Goal: Task Accomplishment & Management: Use online tool/utility

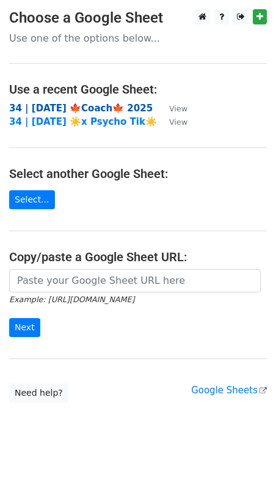
click at [91, 109] on strong "34 | [DATE] 🍁Coach🍁 2025" at bounding box center [81, 108] width 144 height 11
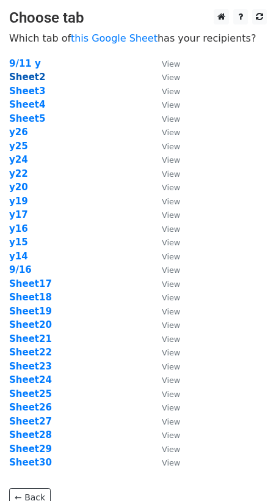
click at [28, 75] on strong "Sheet2" at bounding box center [27, 77] width 36 height 11
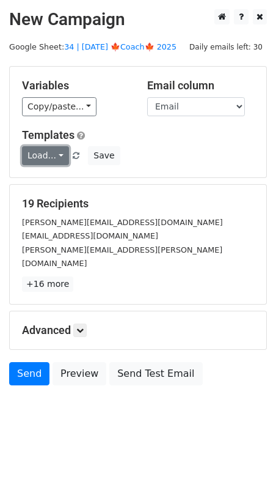
click at [39, 153] on link "Load..." at bounding box center [45, 155] width 47 height 19
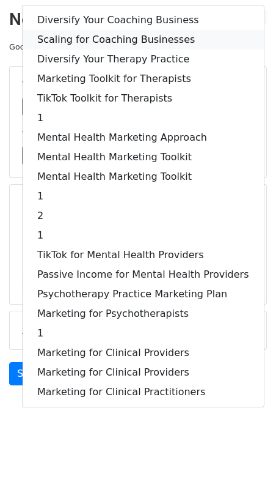
click at [100, 39] on link "Scaling for Coaching Businesses" at bounding box center [143, 40] width 241 height 20
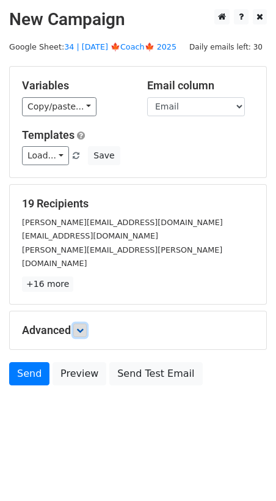
click at [81, 326] on icon at bounding box center [79, 329] width 7 height 7
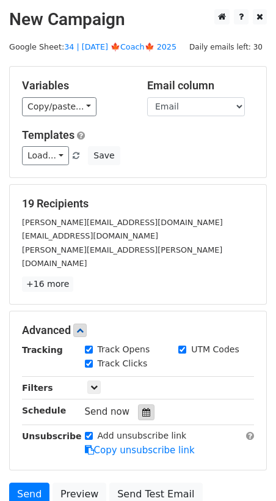
click at [142, 408] on icon at bounding box center [146, 412] width 8 height 9
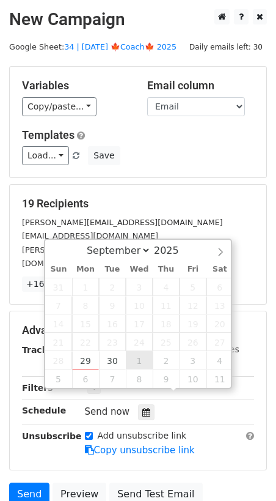
type input "2025-10-01 12:00"
select select "9"
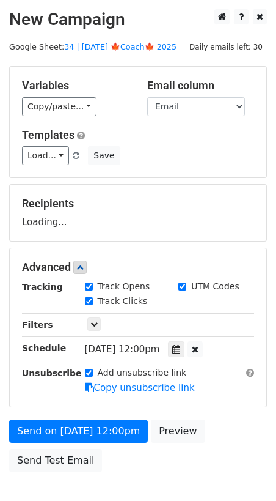
click at [105, 415] on form "Variables Copy/paste... {{Name}} {{Email}} Email column Name Email Templates Lo…" at bounding box center [138, 272] width 258 height 412
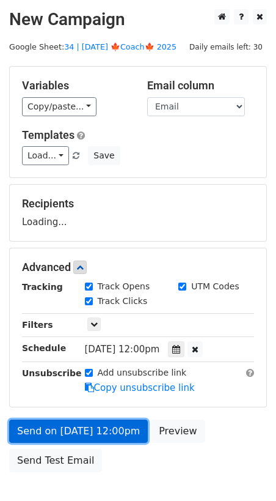
click at [95, 433] on link "Send on Oct 1 at 12:00pm" at bounding box center [78, 430] width 139 height 23
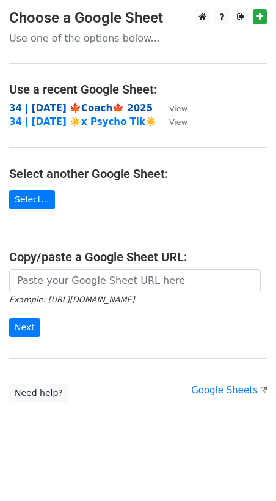
click at [78, 106] on strong "34 | [DATE] 🍁Coach🍁 2025" at bounding box center [81, 108] width 144 height 11
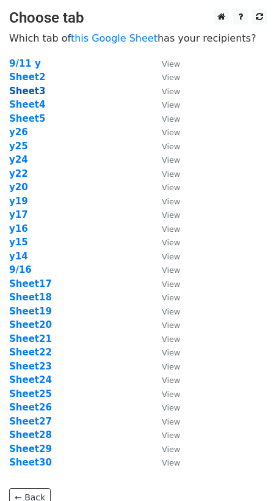
click at [26, 86] on strong "Sheet3" at bounding box center [27, 91] width 36 height 11
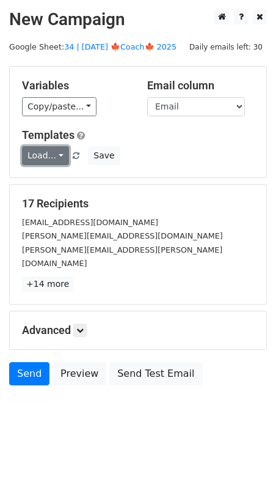
click at [46, 151] on link "Load..." at bounding box center [45, 155] width 47 height 19
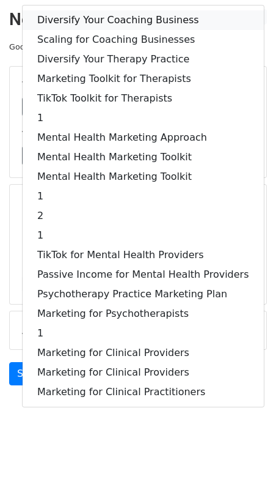
click at [106, 20] on link "Diversify Your Coaching Business" at bounding box center [143, 20] width 241 height 20
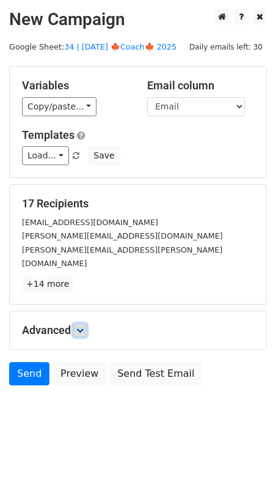
click at [87, 323] on link at bounding box center [79, 329] width 13 height 13
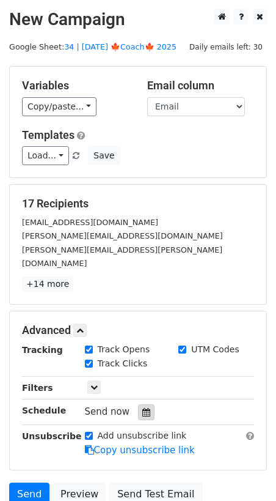
click at [142, 408] on icon at bounding box center [146, 412] width 8 height 9
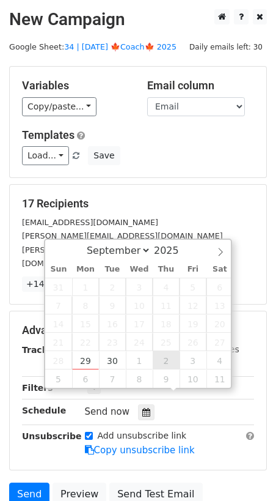
type input "2025-10-02 12:00"
select select "9"
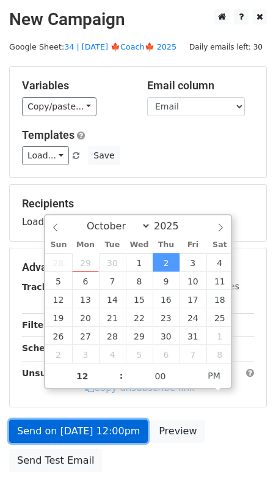
click at [118, 419] on link "Send on Oct 2 at 12:00pm" at bounding box center [78, 430] width 139 height 23
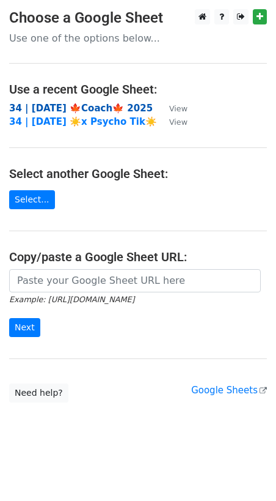
click at [91, 103] on strong "34 | SEPT 16 🍁Coach🍁 2025" at bounding box center [81, 108] width 144 height 11
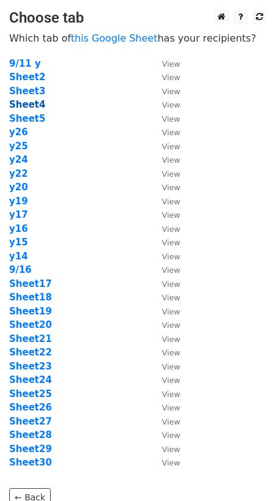
click at [32, 103] on strong "Sheet4" at bounding box center [27, 104] width 36 height 11
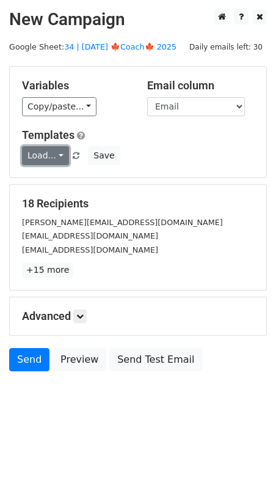
click at [40, 152] on link "Load..." at bounding box center [45, 155] width 47 height 19
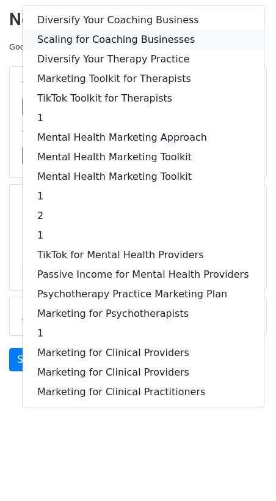
click at [109, 35] on link "Scaling for Coaching Businesses" at bounding box center [143, 40] width 241 height 20
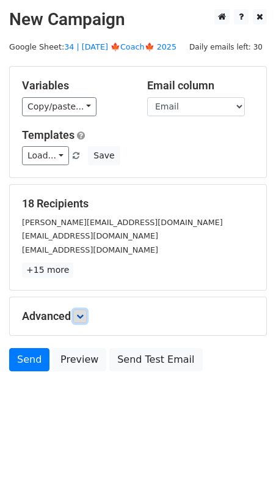
click at [82, 312] on icon at bounding box center [79, 315] width 7 height 7
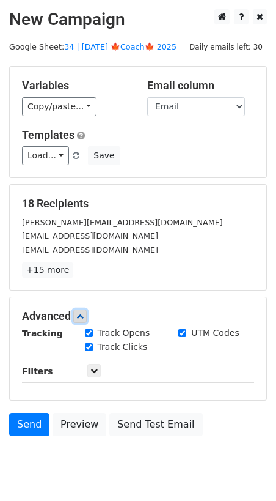
scroll to position [61, 0]
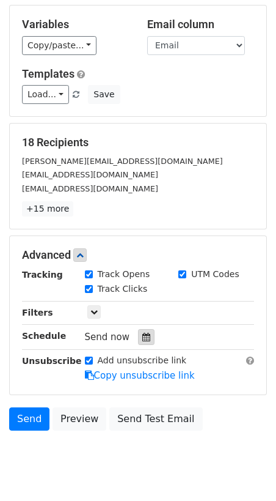
click at [142, 337] on icon at bounding box center [146, 337] width 8 height 9
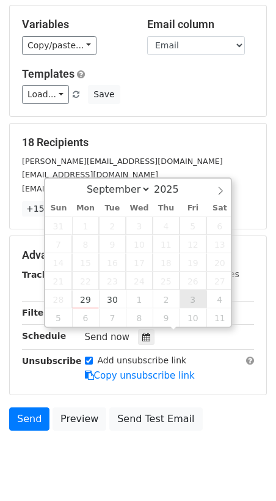
type input "2025-10-03 12:00"
select select "9"
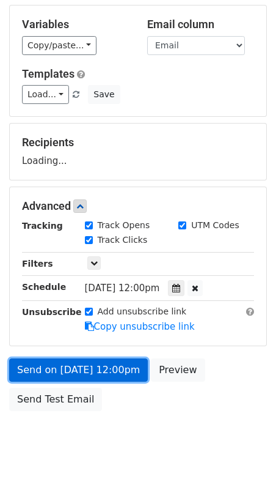
click at [94, 369] on link "Send on Oct 3 at 12:00pm" at bounding box center [78, 369] width 139 height 23
